Goal: Transaction & Acquisition: Obtain resource

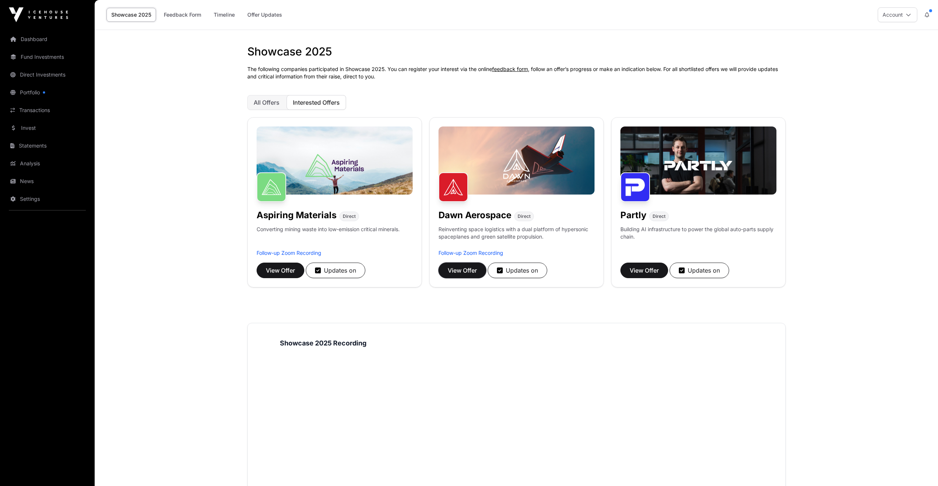
click at [464, 273] on span "View Offer" at bounding box center [462, 270] width 29 height 9
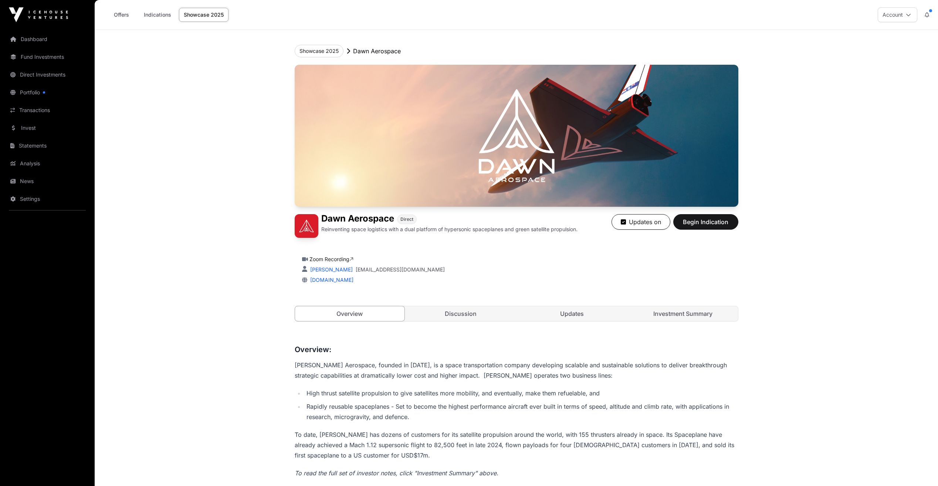
click at [891, 17] on button "Account" at bounding box center [897, 14] width 40 height 15
click at [152, 16] on link "Indications" at bounding box center [157, 15] width 37 height 14
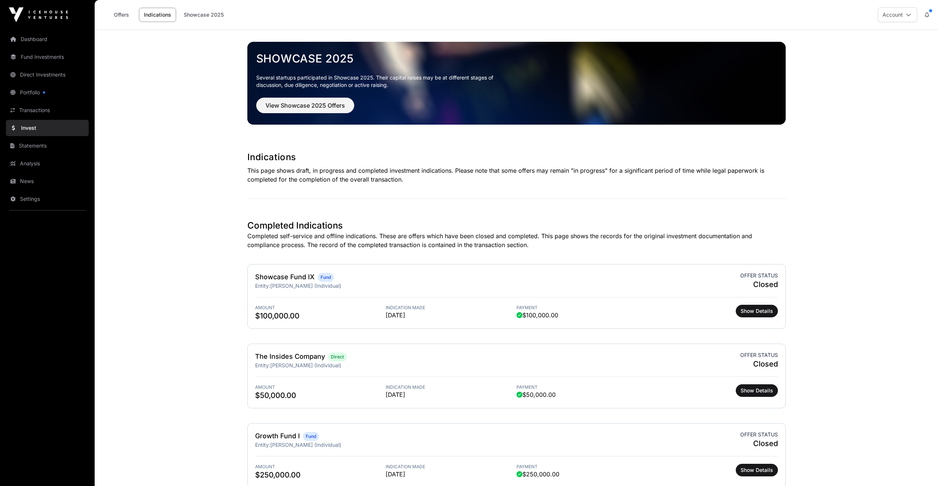
click at [119, 13] on link "Offers" at bounding box center [121, 15] width 30 height 14
